Goal: Task Accomplishment & Management: Manage account settings

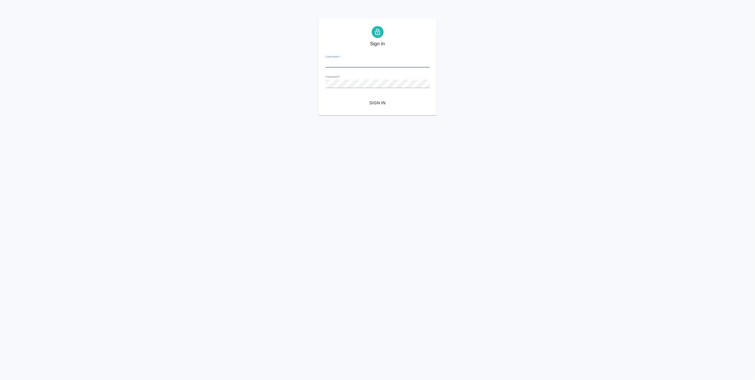
type input "[EMAIL_ADDRESS][DOMAIN_NAME]"
click at [375, 102] on span "Sign in" at bounding box center [377, 102] width 95 height 7
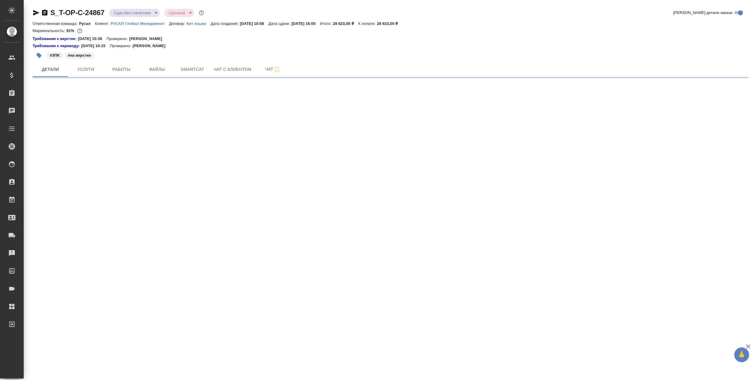
select select "RU"
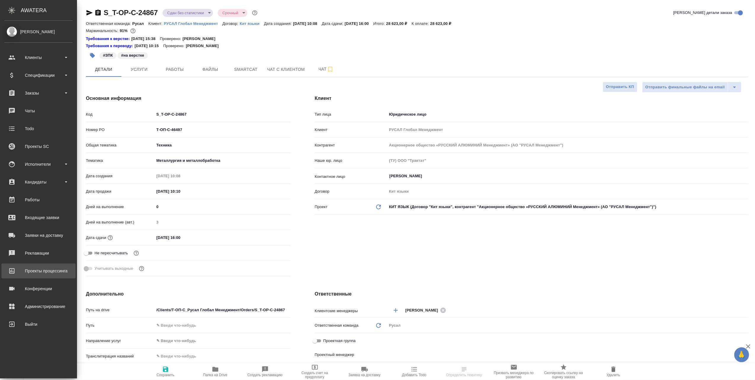
type textarea "x"
type input "Русал"
type input "[PERSON_NAME]"
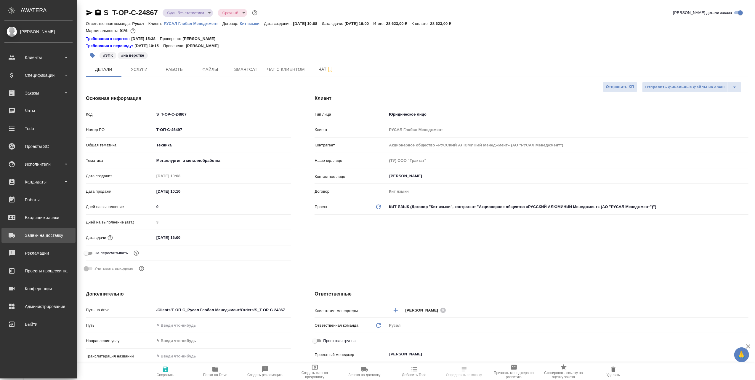
click at [38, 234] on div "Заявки на доставку" at bounding box center [38, 235] width 68 height 9
type textarea "x"
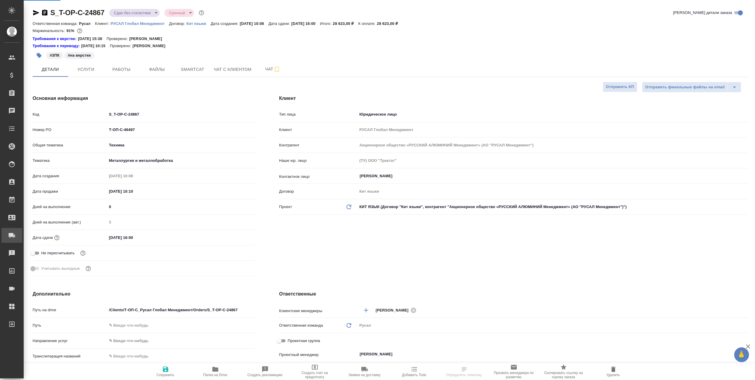
type textarea "x"
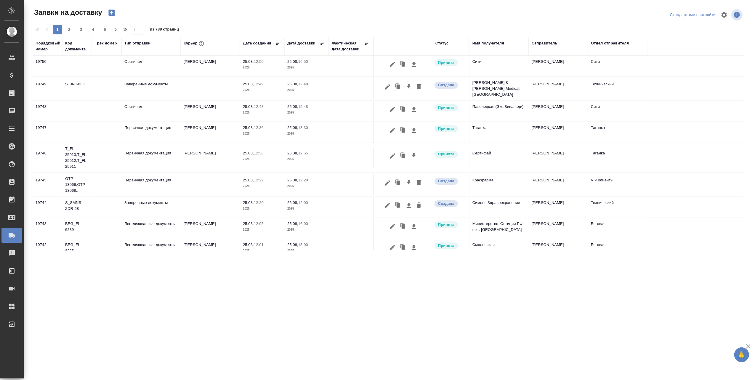
click at [106, 47] on div "Трек номер" at bounding box center [107, 46] width 24 height 12
click at [107, 44] on div "Трек номер" at bounding box center [106, 43] width 22 height 6
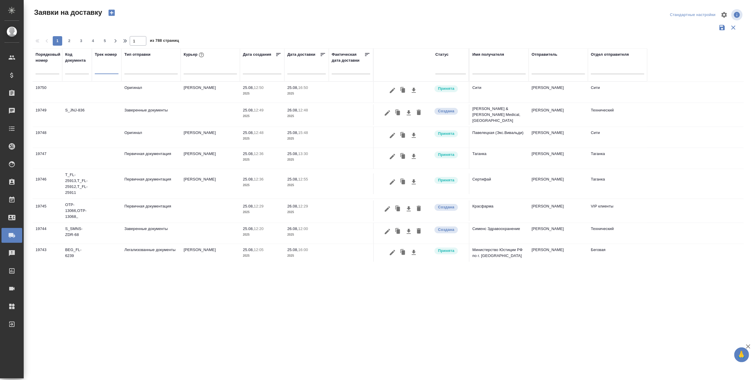
click at [106, 70] on input "text" at bounding box center [107, 69] width 24 height 7
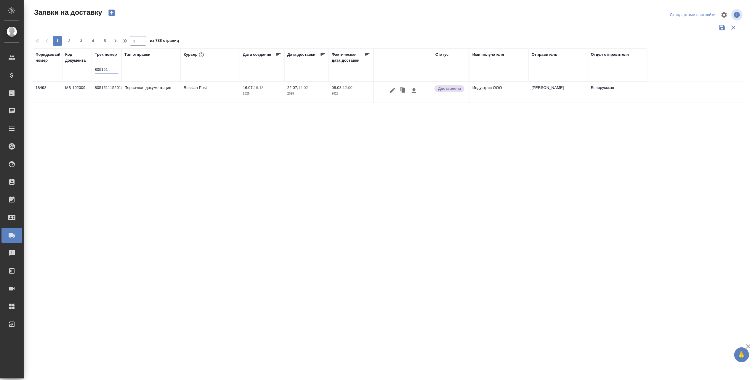
type input "805151"
click at [110, 88] on td "80515111520157" at bounding box center [107, 92] width 30 height 21
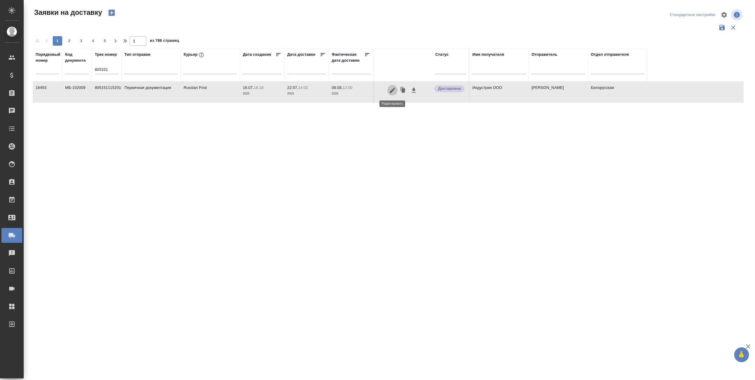
click at [392, 89] on icon "button" at bounding box center [392, 89] width 5 height 5
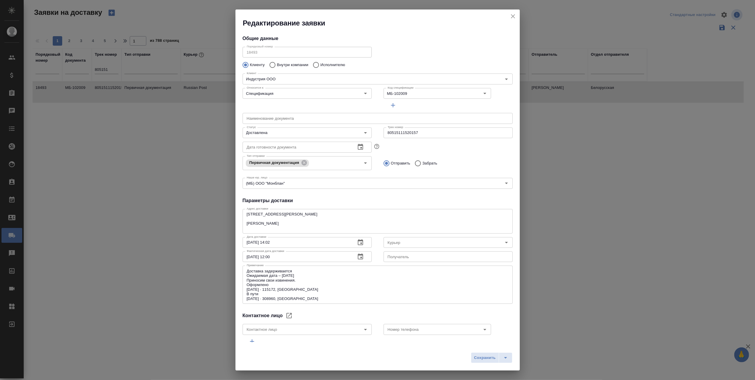
type input "Russian Post"
type input "[PERSON_NAME]"
click at [514, 16] on icon "close" at bounding box center [512, 16] width 7 height 7
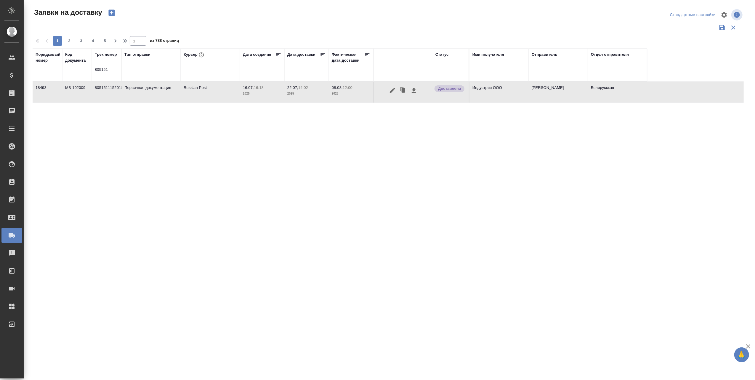
click at [111, 70] on input "805151" at bounding box center [107, 69] width 24 height 7
type input "8"
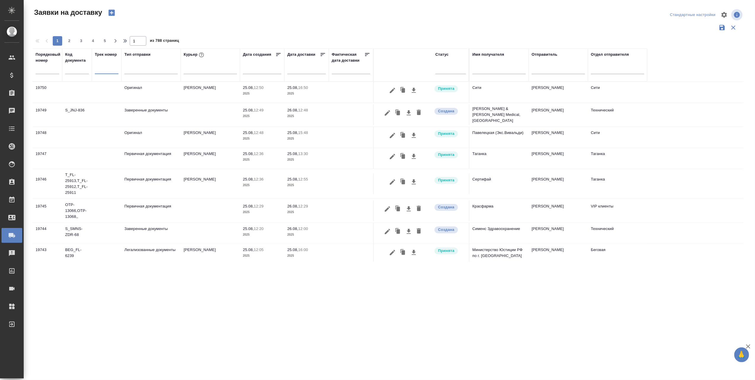
paste input "10509411500637"
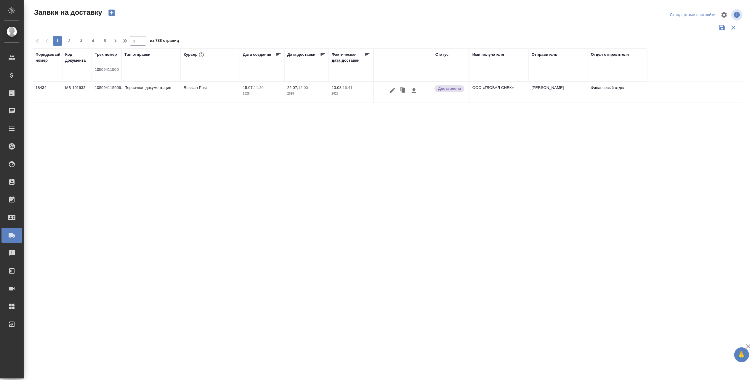
click at [112, 67] on input "10509411500637" at bounding box center [107, 69] width 24 height 7
click at [118, 70] on input "10509411500637" at bounding box center [107, 69] width 24 height 7
click at [118, 70] on input "637" at bounding box center [107, 69] width 24 height 7
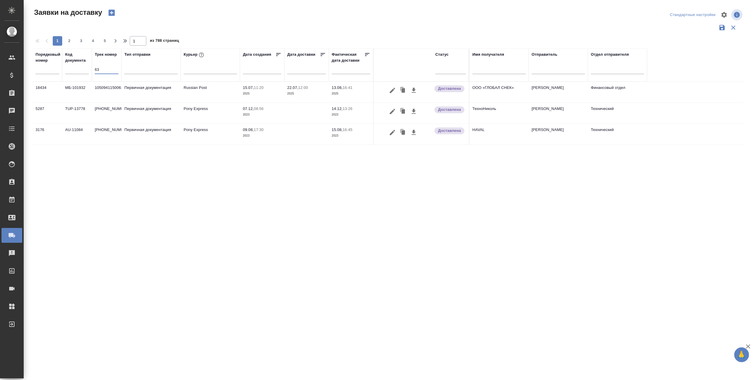
type input "6"
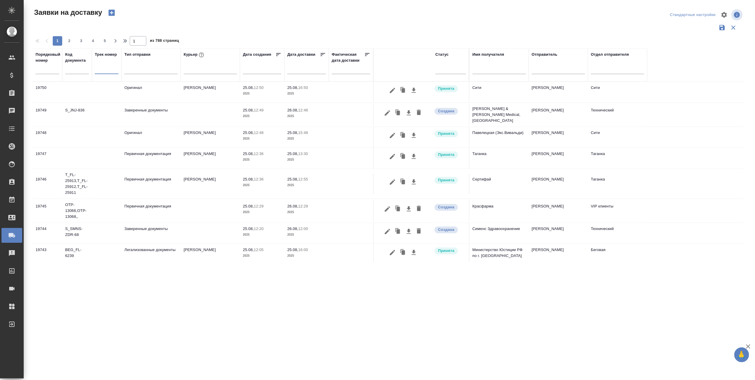
paste input "10509411502471"
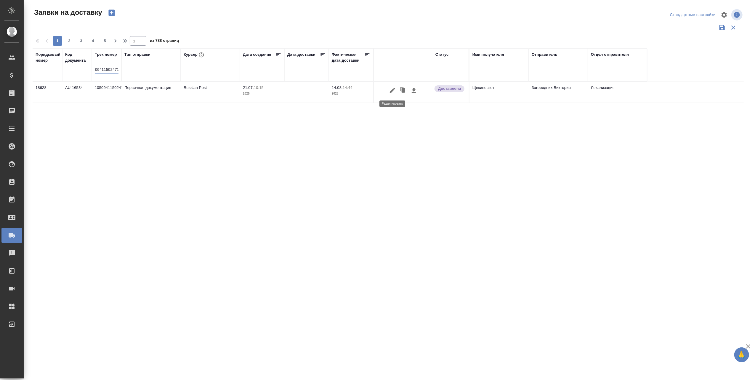
type input "10509411502471"
click at [394, 89] on icon "button" at bounding box center [392, 90] width 7 height 7
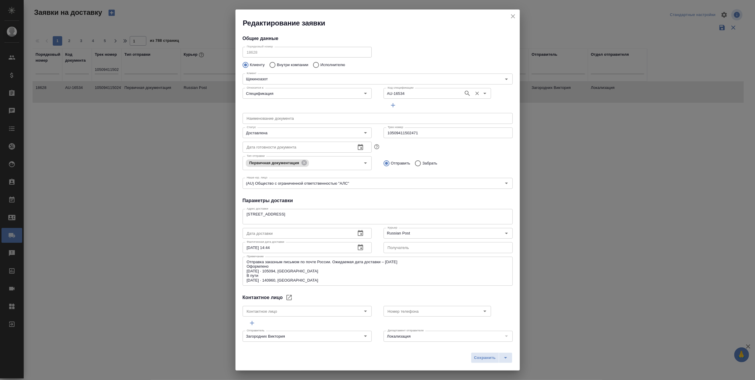
type input "[PERSON_NAME]"
type input "[PHONE_NUMBER]"
click at [512, 13] on icon "close" at bounding box center [512, 16] width 7 height 7
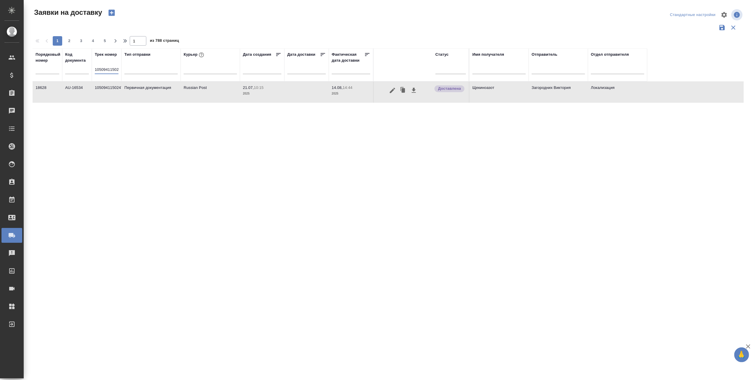
click at [115, 67] on input "10509411502471" at bounding box center [107, 69] width 24 height 7
click at [116, 67] on input "2471" at bounding box center [107, 69] width 24 height 7
type input "2"
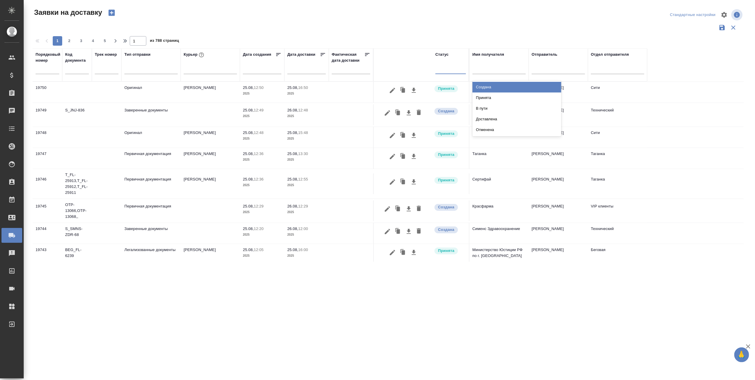
click at [448, 67] on div at bounding box center [450, 68] width 30 height 9
click at [482, 95] on div "Принята" at bounding box center [516, 97] width 89 height 11
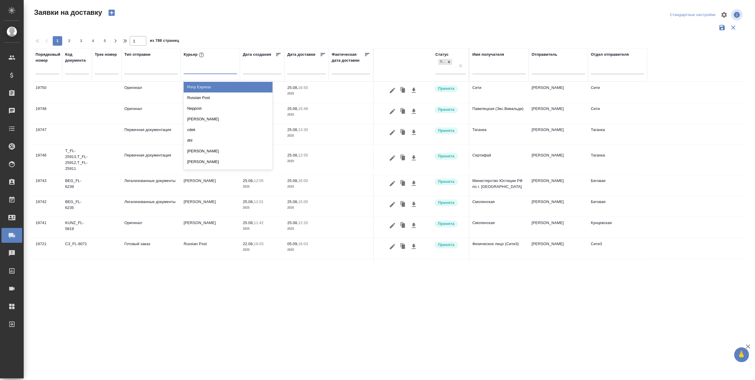
click at [209, 69] on div at bounding box center [210, 68] width 53 height 9
click at [209, 95] on div "Russian Post" at bounding box center [228, 97] width 89 height 11
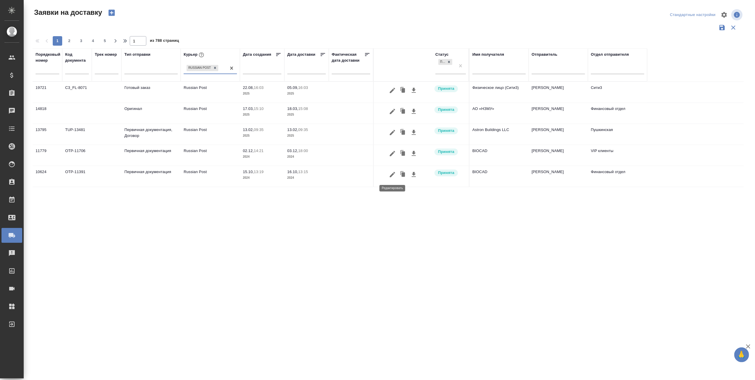
click at [391, 174] on icon "button" at bounding box center [392, 174] width 7 height 7
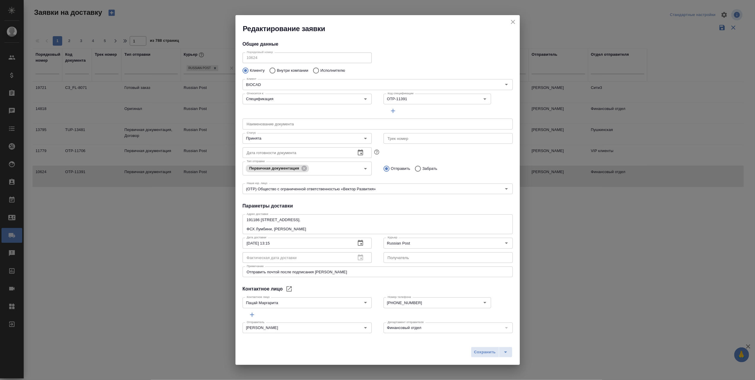
type input "Пацай Маргарита"
type input "[PHONE_NUMBER]"
click at [364, 138] on icon "Open" at bounding box center [365, 138] width 3 height 1
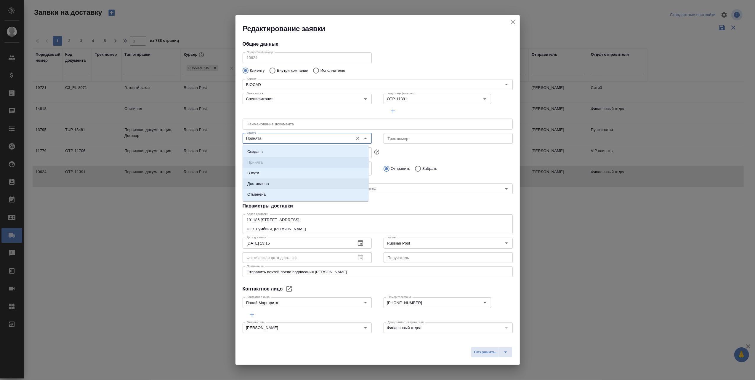
click at [286, 182] on li "Доставлена" at bounding box center [305, 183] width 126 height 11
type input "Доставлена"
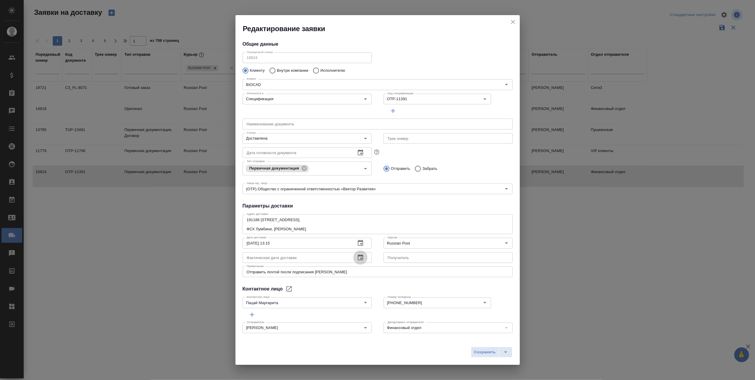
click at [357, 258] on icon "button" at bounding box center [360, 257] width 7 height 7
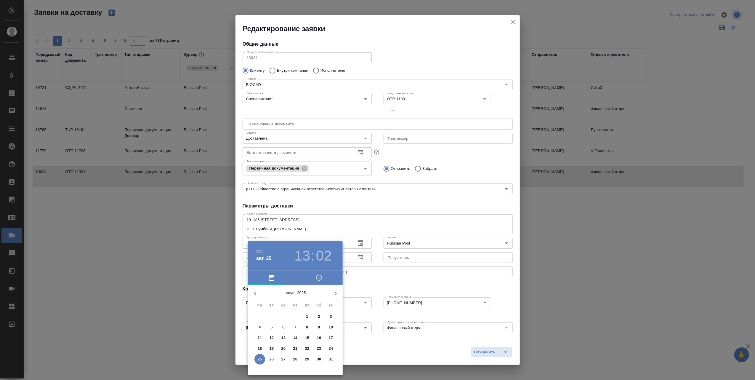
click at [253, 291] on icon "button" at bounding box center [254, 293] width 7 height 7
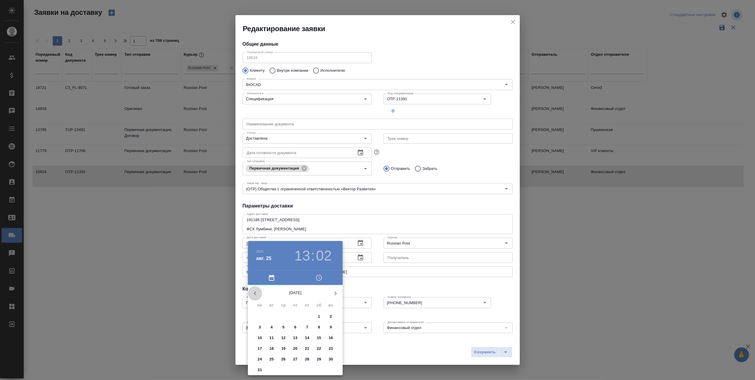
click at [253, 291] on icon "button" at bounding box center [254, 293] width 7 height 7
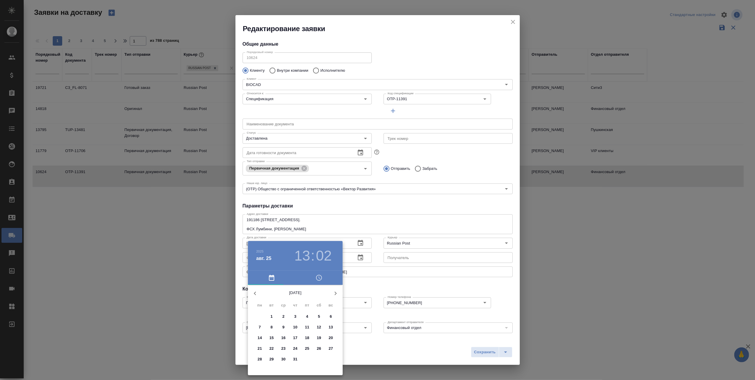
click at [295, 358] on p "31" at bounding box center [295, 359] width 4 height 6
type input "[DATE] 13:02"
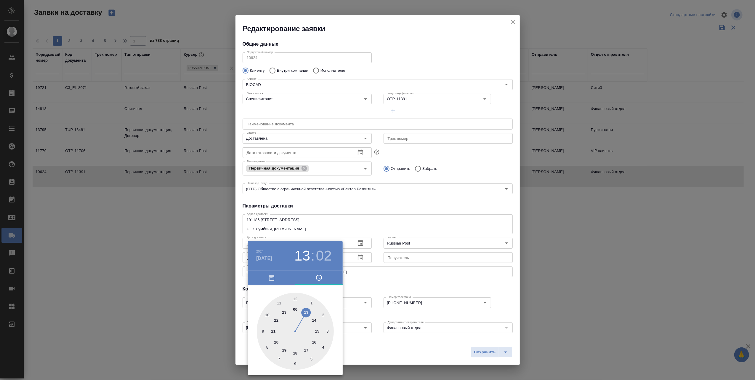
click at [371, 351] on div at bounding box center [377, 190] width 755 height 380
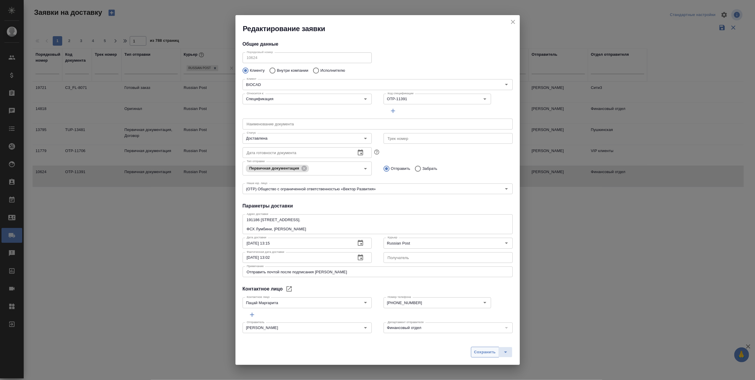
click at [483, 353] on span "Сохранить" at bounding box center [485, 351] width 22 height 7
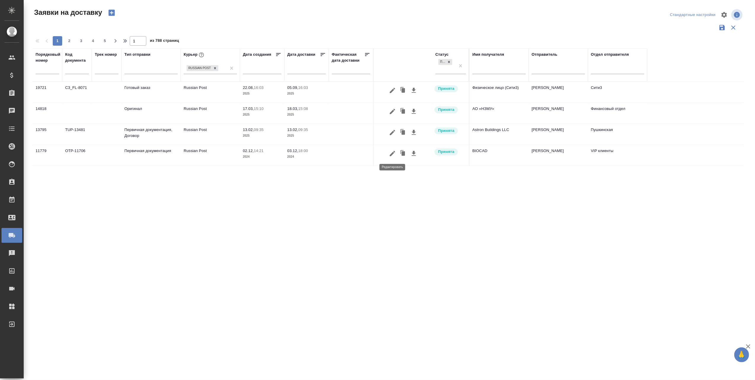
click at [393, 153] on icon "button" at bounding box center [392, 152] width 5 height 5
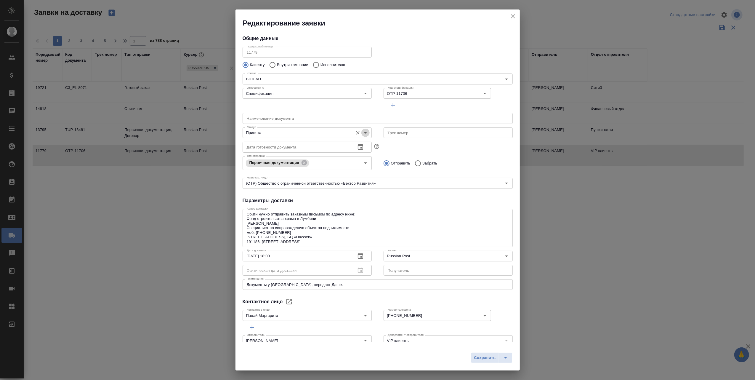
click at [362, 132] on icon "Open" at bounding box center [365, 132] width 7 height 7
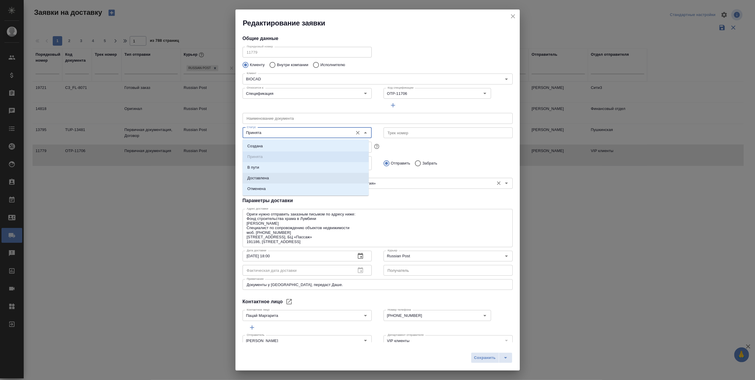
click at [294, 177] on li "Доставлена" at bounding box center [305, 178] width 126 height 11
type input "Доставлена"
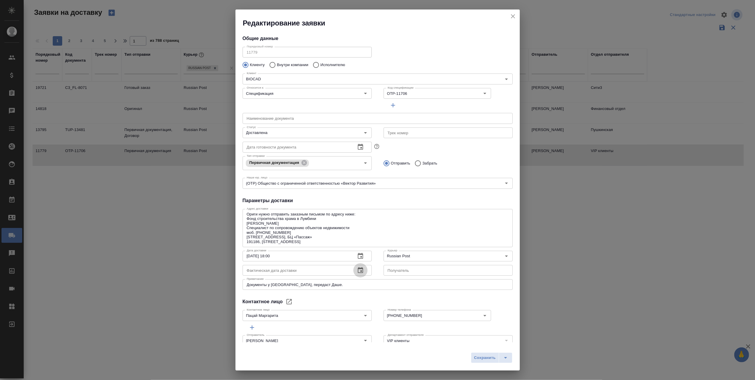
click at [358, 268] on icon "button" at bounding box center [360, 270] width 5 height 6
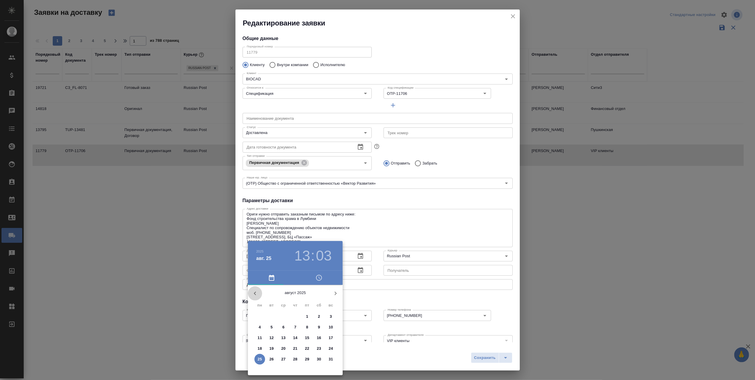
click at [254, 291] on icon "button" at bounding box center [254, 293] width 7 height 7
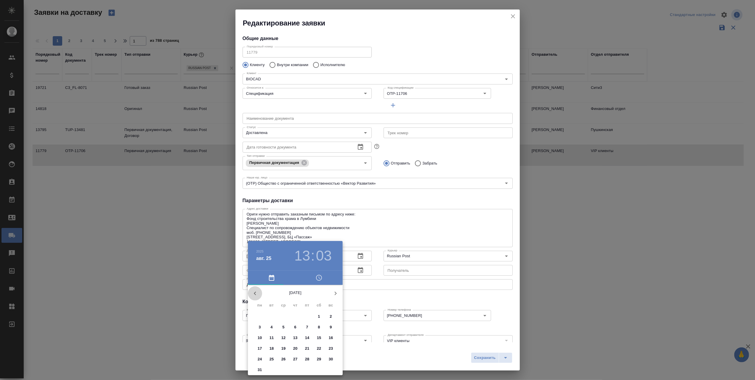
click at [254, 291] on icon "button" at bounding box center [254, 293] width 7 height 7
click at [285, 358] on p "25" at bounding box center [283, 359] width 4 height 6
type input "[DATE] 13:03"
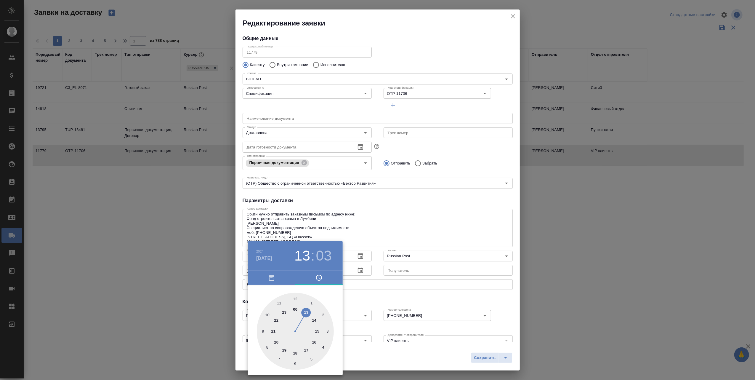
click at [433, 356] on div at bounding box center [377, 190] width 755 height 380
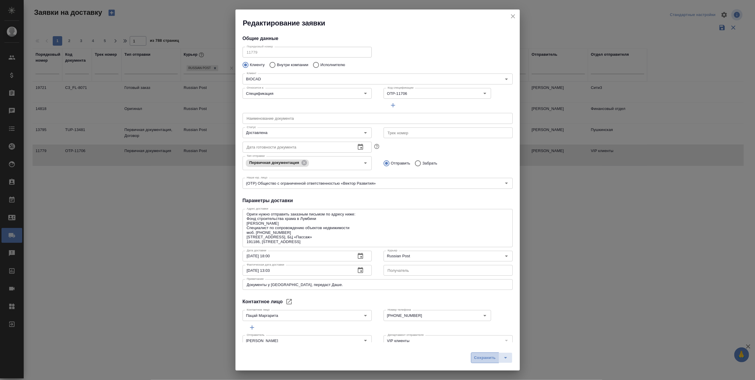
click at [484, 358] on span "Сохранить" at bounding box center [485, 357] width 22 height 7
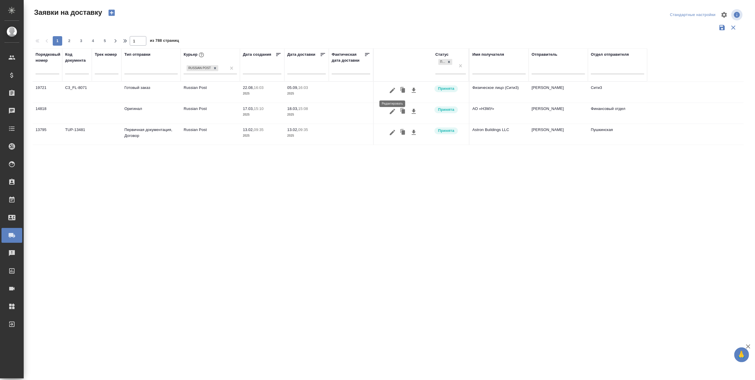
click at [391, 90] on icon "button" at bounding box center [392, 89] width 5 height 5
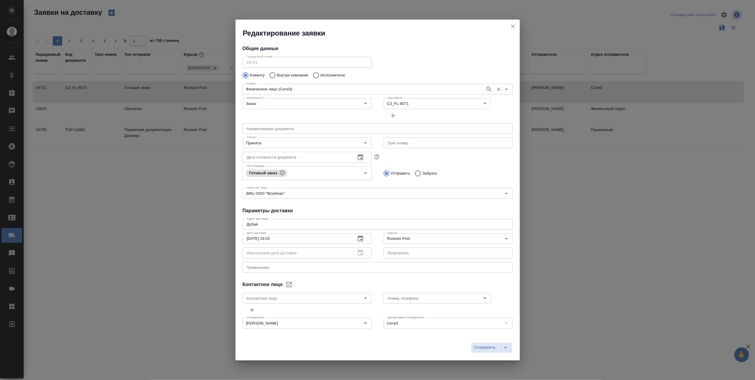
type input "[PERSON_NAME]"
click at [512, 24] on icon "close" at bounding box center [512, 26] width 7 height 7
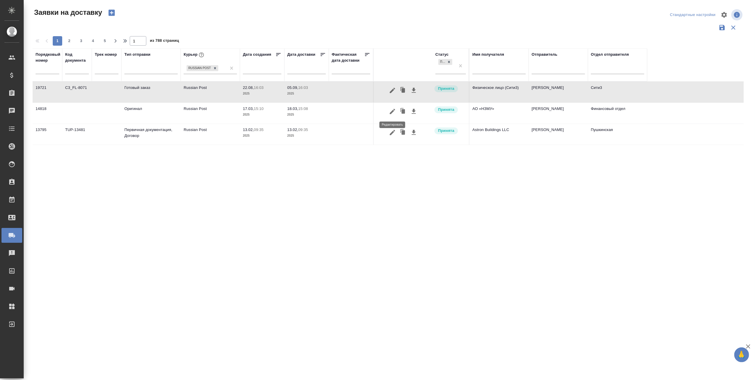
click at [390, 111] on icon "button" at bounding box center [392, 111] width 7 height 7
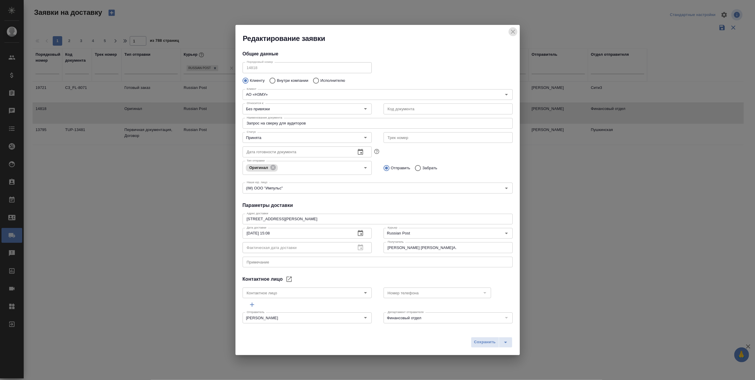
click at [513, 29] on icon "close" at bounding box center [512, 31] width 7 height 7
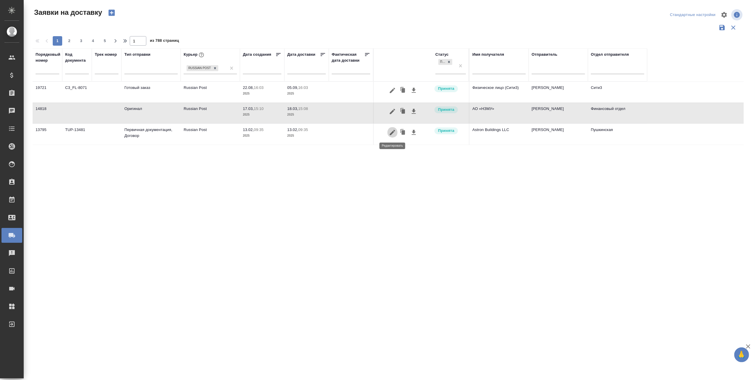
click at [393, 130] on icon "button" at bounding box center [392, 132] width 7 height 7
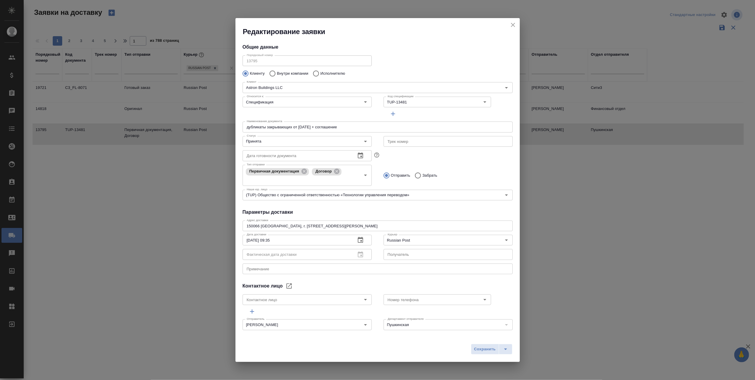
type input "[PERSON_NAME]"
type input "[PHONE_NUMBER]"
click at [512, 25] on icon "close" at bounding box center [513, 25] width 4 height 4
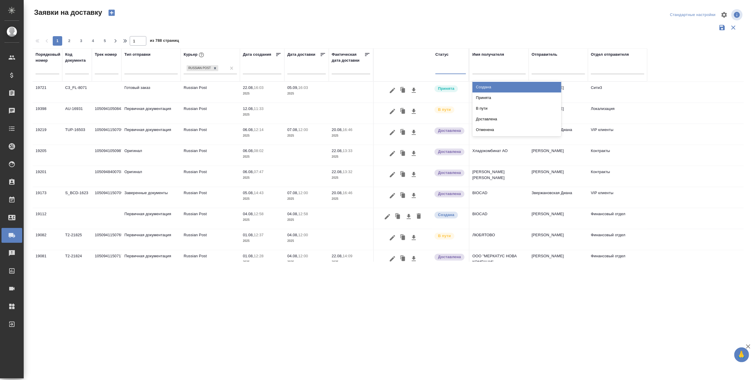
click at [441, 67] on div at bounding box center [450, 68] width 30 height 9
click at [481, 109] on div "В пути" at bounding box center [516, 108] width 89 height 11
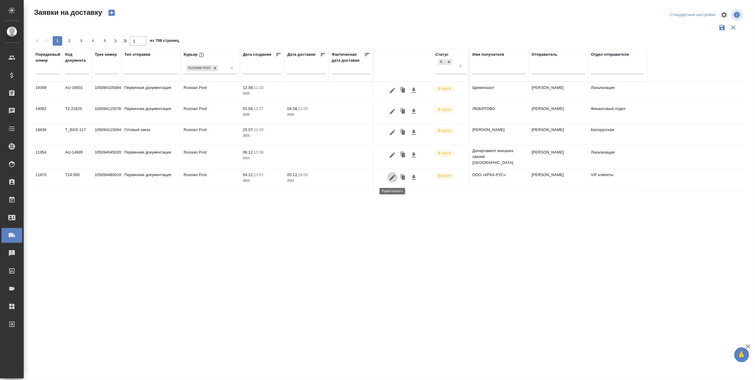
click at [391, 177] on icon "button" at bounding box center [392, 177] width 7 height 7
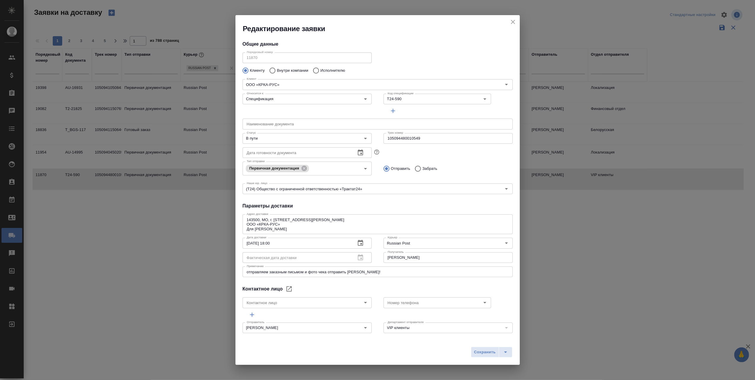
type input "[PERSON_NAME]"
type input "[PHONE_NUMBER], доб. 219"
drag, startPoint x: 431, startPoint y: 134, endPoint x: 382, endPoint y: 138, distance: 49.6
click at [383, 138] on input "105094480010549" at bounding box center [447, 138] width 129 height 11
click at [376, 271] on textarea "отправляем заказным письмом и фото чека отправить [PERSON_NAME]!" at bounding box center [378, 271] width 262 height 4
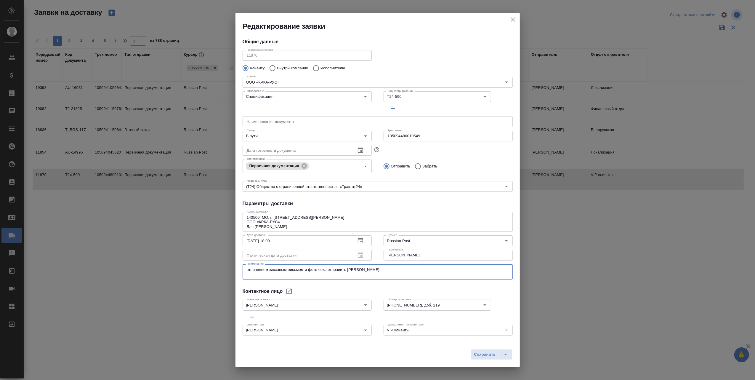
paste textarea "Оформлено [DATE] · 105094, [GEOGRAPHIC_DATA] В пути [DATE] · 143508, [DATE][GEO…"
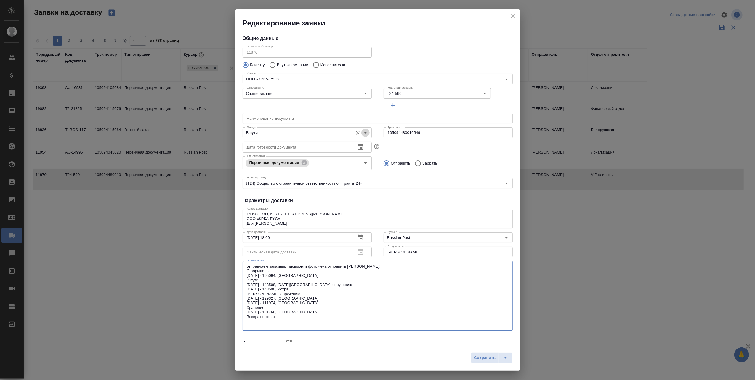
click at [364, 132] on icon "Open" at bounding box center [365, 132] width 3 height 1
type textarea "отправляем заказным письмом и фото чека отправить [PERSON_NAME]! Оформлено [DAT…"
click at [483, 358] on span "Сохранить" at bounding box center [485, 357] width 22 height 7
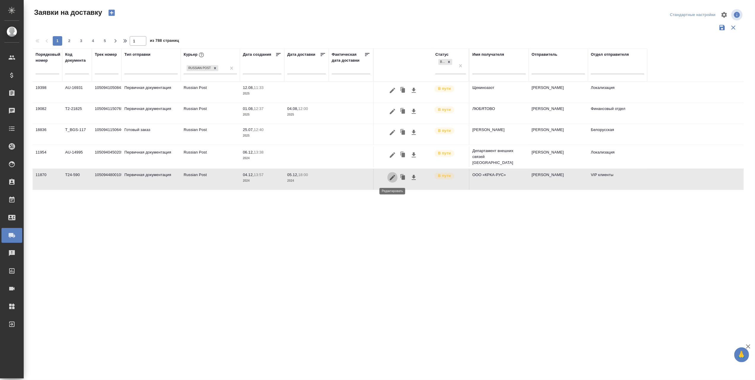
click at [391, 179] on icon "button" at bounding box center [392, 176] width 5 height 5
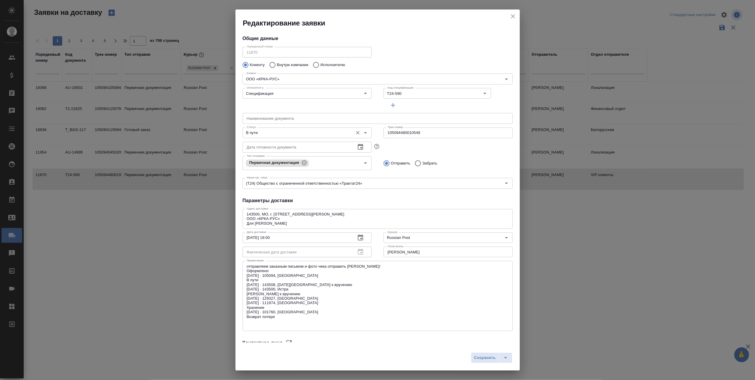
click at [364, 133] on icon "Open" at bounding box center [365, 132] width 3 height 1
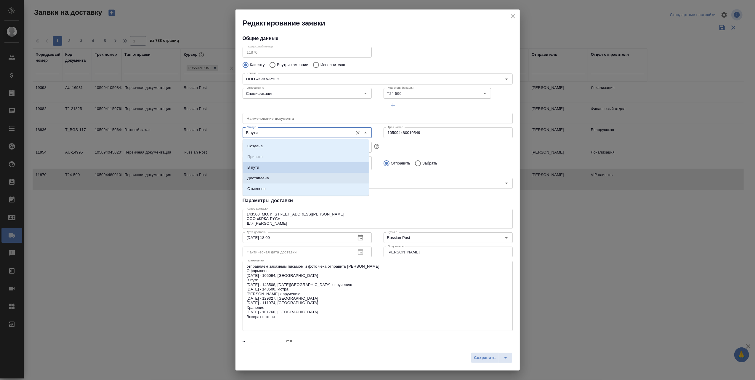
click at [296, 178] on li "Доставлена" at bounding box center [305, 178] width 126 height 11
type input "Доставлена"
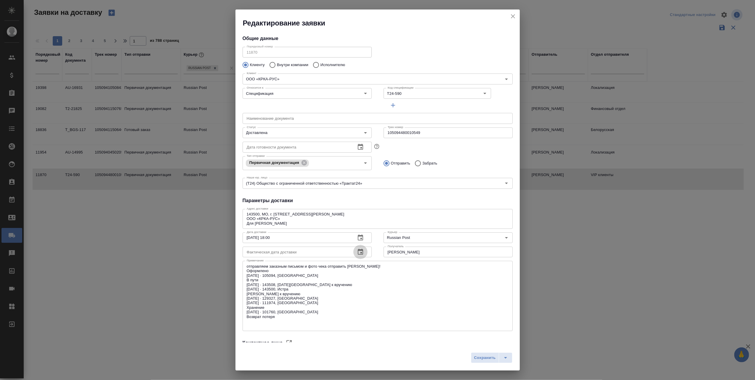
click at [359, 253] on icon "button" at bounding box center [360, 251] width 7 height 7
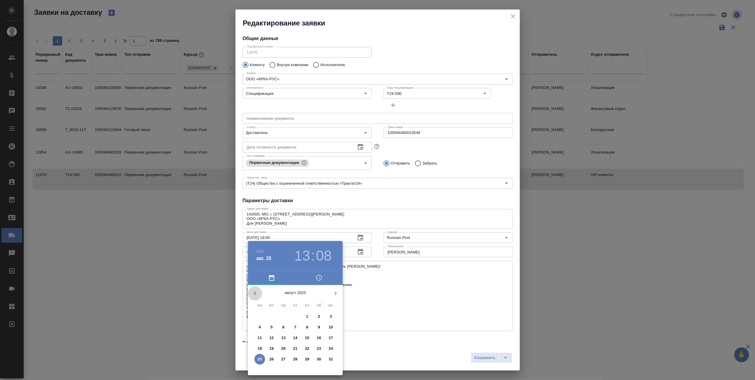
click at [257, 290] on icon "button" at bounding box center [254, 293] width 7 height 7
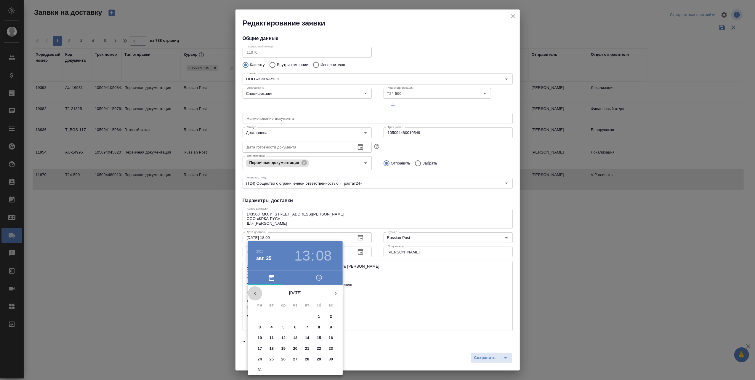
click at [257, 290] on icon "button" at bounding box center [254, 293] width 7 height 7
click at [261, 337] on p "13" at bounding box center [260, 338] width 4 height 6
type input "[DATE] 13:08"
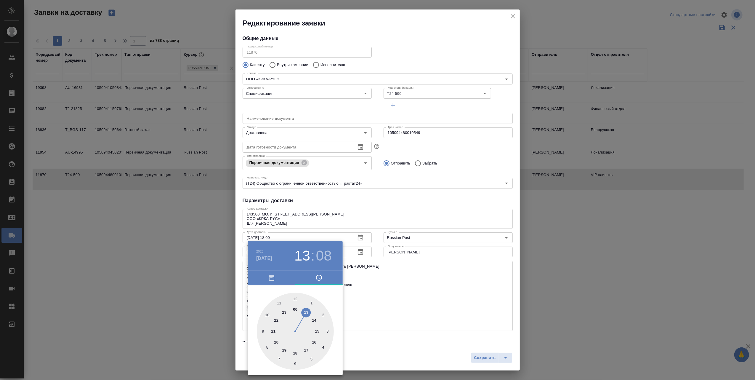
click at [481, 356] on div at bounding box center [377, 190] width 755 height 380
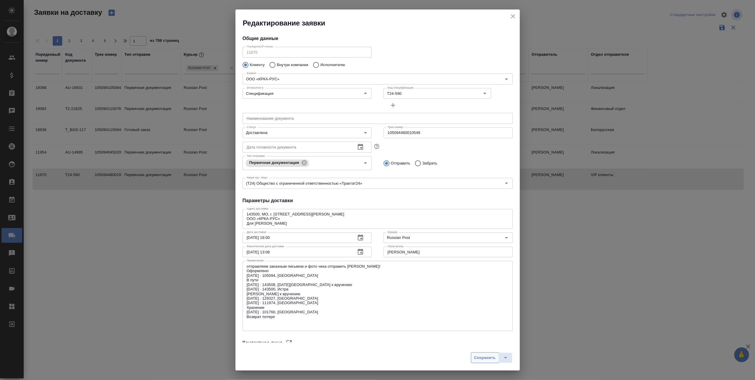
click at [481, 357] on span "Сохранить" at bounding box center [485, 357] width 22 height 7
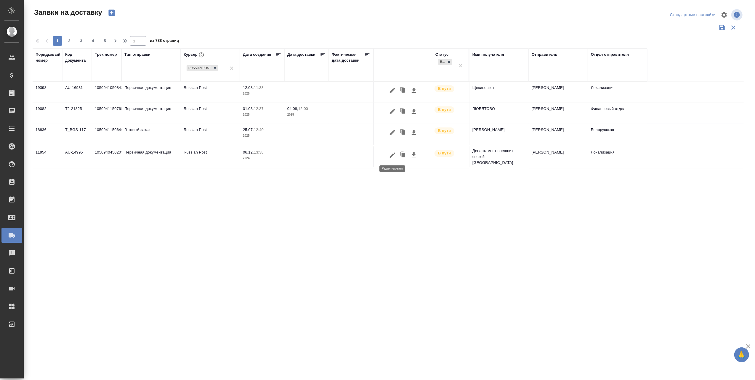
click at [393, 154] on icon "button" at bounding box center [392, 154] width 5 height 5
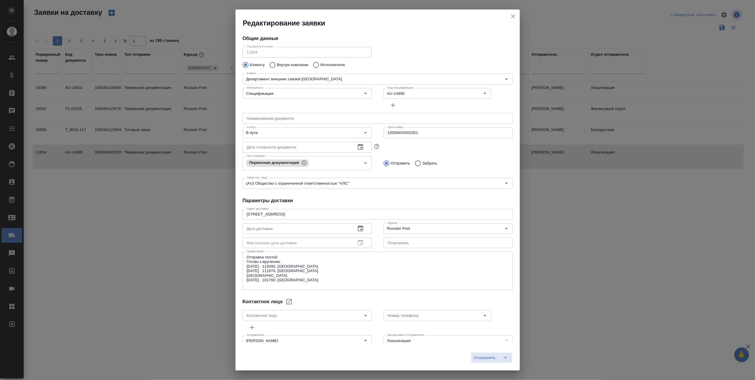
type input "[PERSON_NAME] [PERSON_NAME]"
type input "[PHONE_NUMBER]"
drag, startPoint x: 435, startPoint y: 133, endPoint x: 385, endPoint y: 133, distance: 50.3
click at [385, 133] on input "10509404502051" at bounding box center [447, 132] width 129 height 11
click at [315, 281] on textarea "Отправка почтой Готово к вручению [DATE] · 115093, [GEOGRAPHIC_DATA] [DATE] · 1…" at bounding box center [378, 271] width 262 height 32
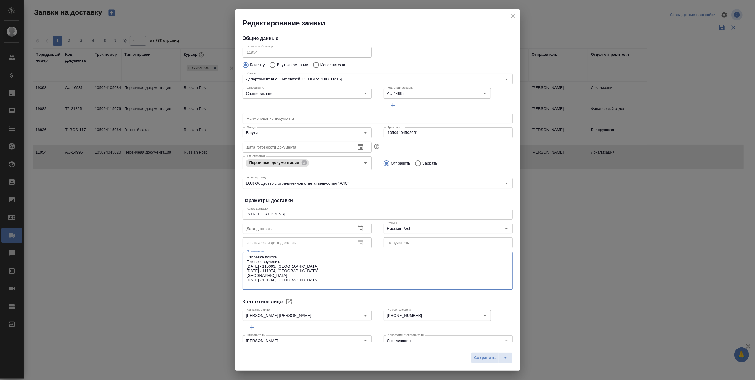
click at [305, 284] on textarea "Отправка почтой Готово к вручению [DATE] · 115093, [GEOGRAPHIC_DATA] [DATE] · 1…" at bounding box center [378, 271] width 262 height 32
click at [311, 284] on textarea "Отправка почтой Готово к вручению [DATE] · 115093, [GEOGRAPHIC_DATA] [DATE] · 1…" at bounding box center [378, 271] width 262 height 32
paste textarea "Оформлено [DATE] · 105094, [GEOGRAPHIC_DATA] В пути [DATE] · 629965, [GEOGRAPHI…"
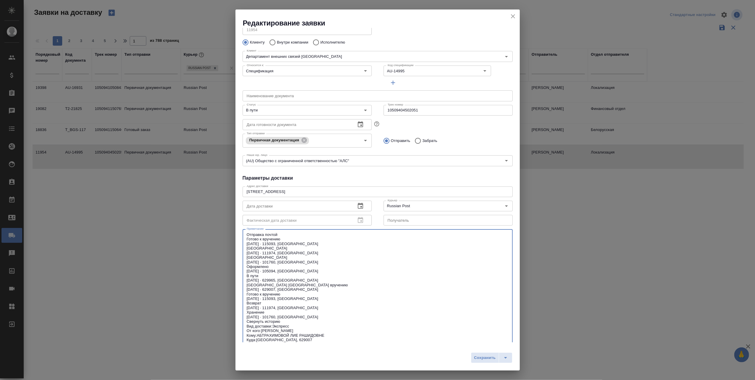
drag, startPoint x: 313, startPoint y: 269, endPoint x: 245, endPoint y: 236, distance: 75.9
click at [245, 236] on div "Отправка почтой Готово к вручению [DATE] · 115093, [GEOGRAPHIC_DATA] [GEOGRAPHI…" at bounding box center [377, 287] width 270 height 116
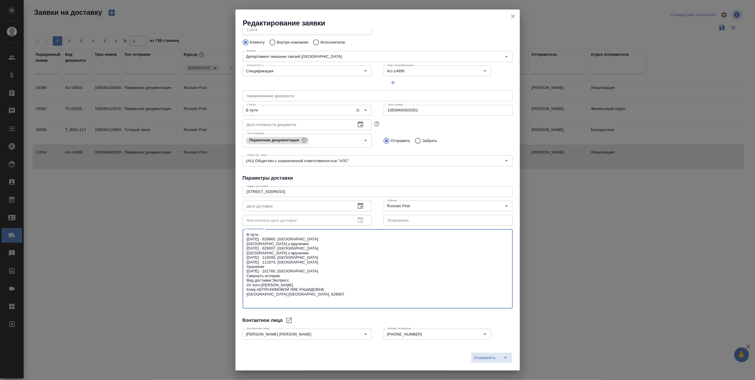
click at [362, 109] on icon "Open" at bounding box center [365, 110] width 7 height 7
type textarea "В пути [DATE] · 629965, [GEOGRAPHIC_DATA] [GEOGRAPHIC_DATA] к вручению [DATE] ·…"
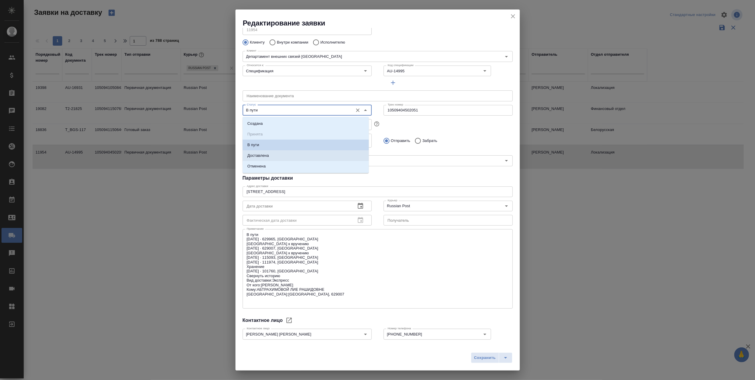
click at [271, 155] on li "Доставлена" at bounding box center [305, 155] width 126 height 11
type input "Доставлена"
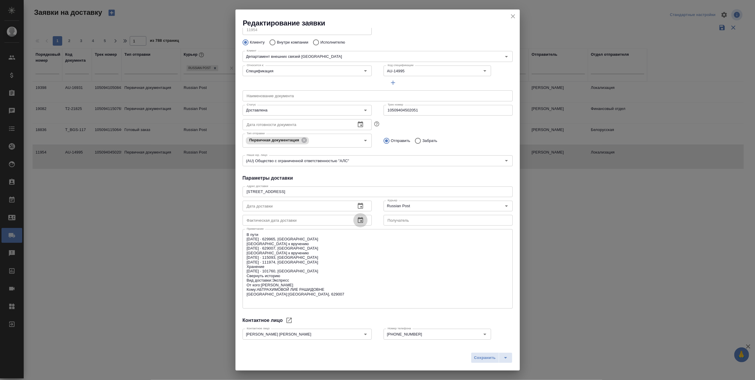
click at [359, 220] on icon "button" at bounding box center [360, 219] width 7 height 7
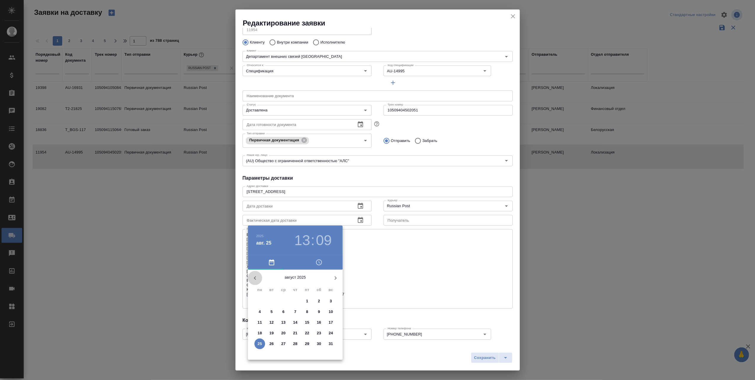
click at [253, 275] on icon "button" at bounding box center [254, 277] width 7 height 7
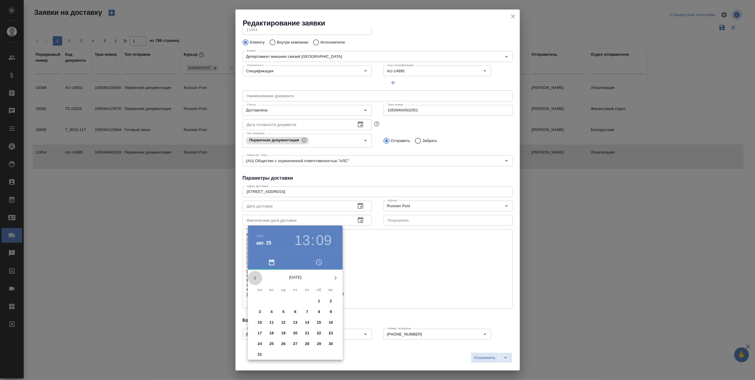
click at [253, 275] on icon "button" at bounding box center [254, 277] width 7 height 7
click at [334, 277] on icon "button" at bounding box center [335, 277] width 7 height 7
click at [293, 341] on p "27" at bounding box center [295, 343] width 4 height 6
type input "[DATE] 13:09"
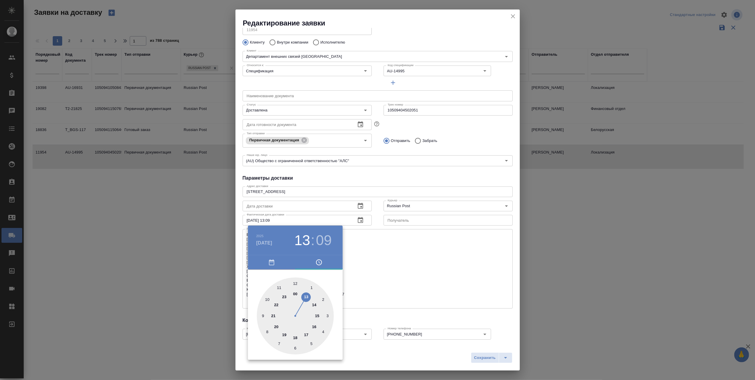
click at [371, 354] on div at bounding box center [377, 190] width 755 height 380
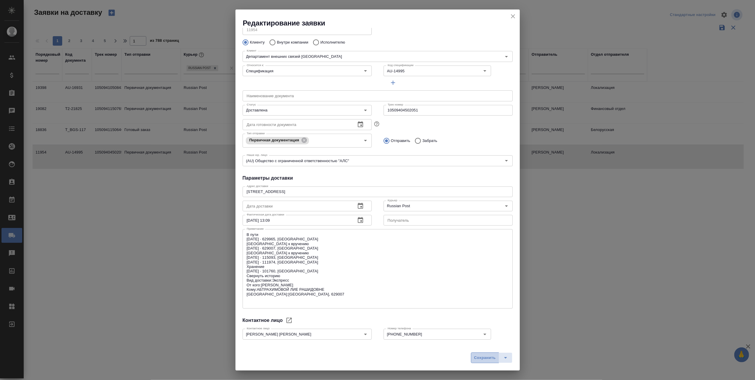
click at [488, 358] on span "Сохранить" at bounding box center [485, 357] width 22 height 7
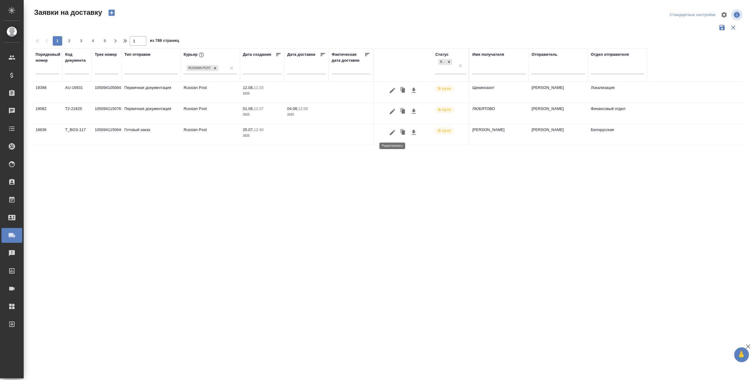
click at [390, 130] on icon "button" at bounding box center [392, 132] width 7 height 7
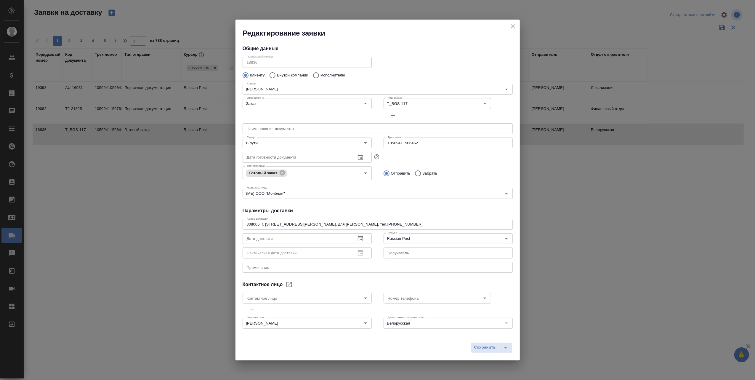
type input "[PERSON_NAME]"
type input "[PHONE_NUMBER]"
drag, startPoint x: 424, startPoint y: 146, endPoint x: 382, endPoint y: 142, distance: 42.5
click at [383, 142] on input "10509411506462" at bounding box center [447, 142] width 129 height 11
click at [511, 24] on icon "close" at bounding box center [512, 26] width 7 height 7
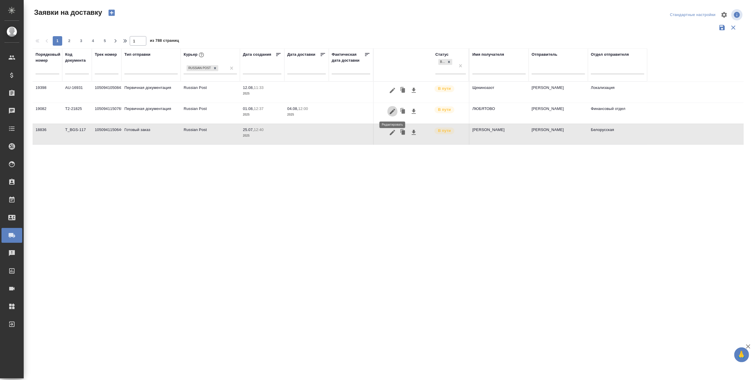
click at [393, 111] on icon "button" at bounding box center [392, 111] width 7 height 7
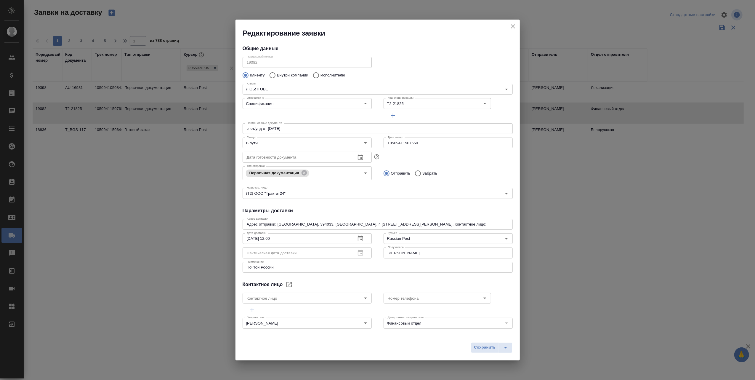
type input "[PERSON_NAME]"
type input "89611816919"
drag, startPoint x: 417, startPoint y: 142, endPoint x: 383, endPoint y: 144, distance: 33.9
click at [383, 144] on input "10509411507650" at bounding box center [447, 142] width 129 height 11
click at [514, 25] on icon "close" at bounding box center [512, 26] width 7 height 7
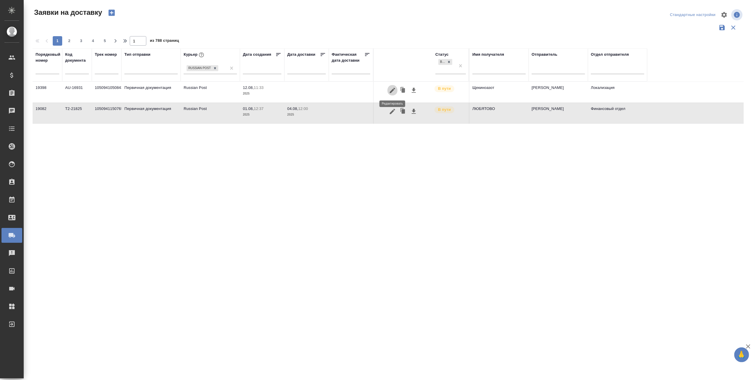
click at [394, 86] on button "button" at bounding box center [392, 90] width 10 height 11
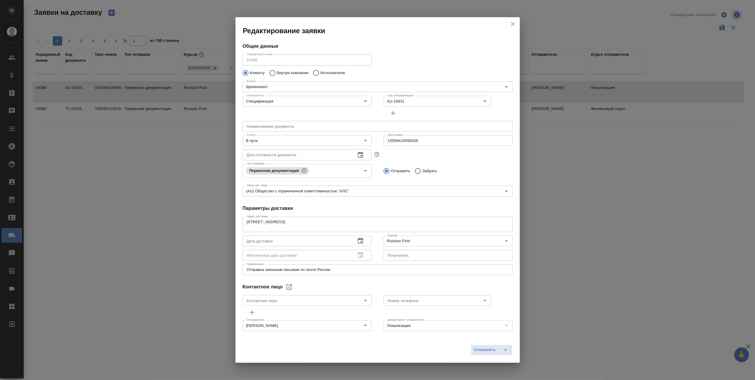
type input "[PERSON_NAME]"
type input "[PHONE_NUMBER]"
drag, startPoint x: 435, startPoint y: 138, endPoint x: 380, endPoint y: 142, distance: 54.6
click at [383, 142] on input "10509410508436" at bounding box center [447, 140] width 129 height 11
click at [357, 239] on icon "button" at bounding box center [360, 240] width 7 height 7
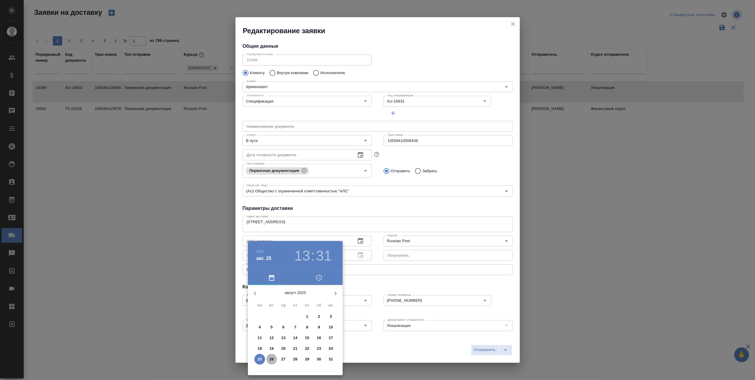
click at [273, 359] on p "26" at bounding box center [271, 359] width 4 height 6
type input "[DATE] 13:31"
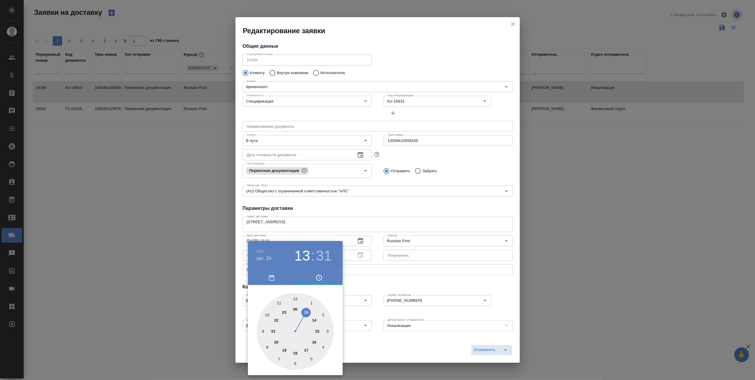
click at [480, 352] on div at bounding box center [377, 190] width 755 height 380
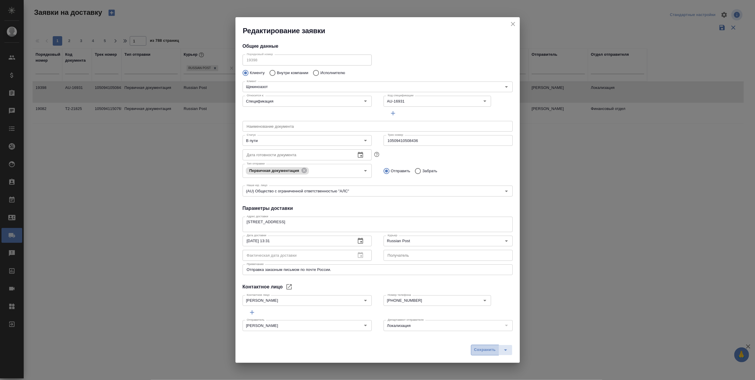
click at [478, 351] on span "Сохранить" at bounding box center [485, 349] width 22 height 7
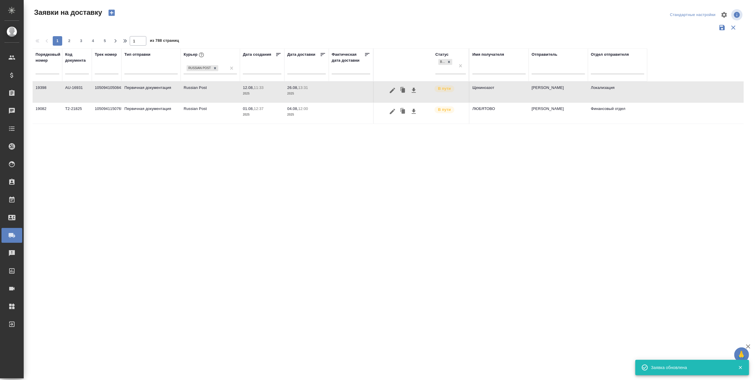
click at [480, 255] on div "Порядковый номер Код документа Трек номер Тип отправки Курьер Russian Post Дата…" at bounding box center [388, 154] width 711 height 213
